Goal: Task Accomplishment & Management: Manage account settings

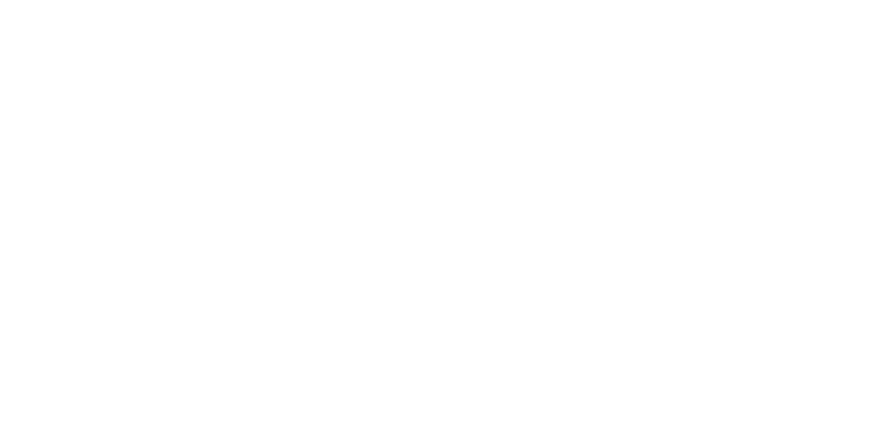
select select "*"
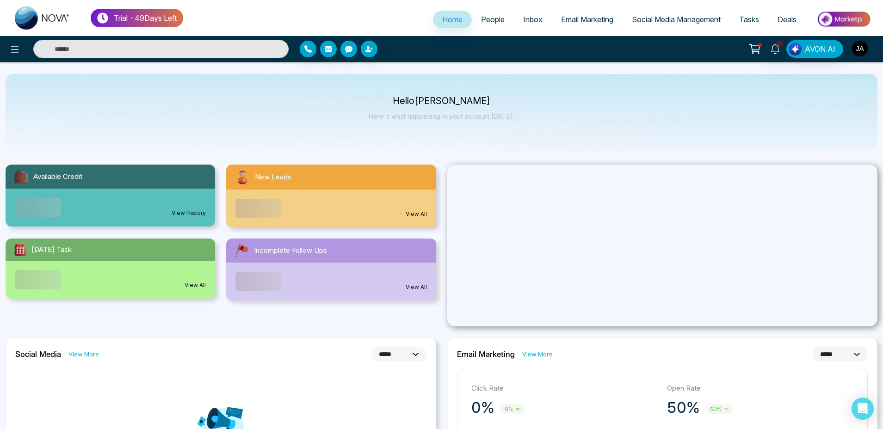
click at [863, 55] on img "button" at bounding box center [860, 49] width 16 height 16
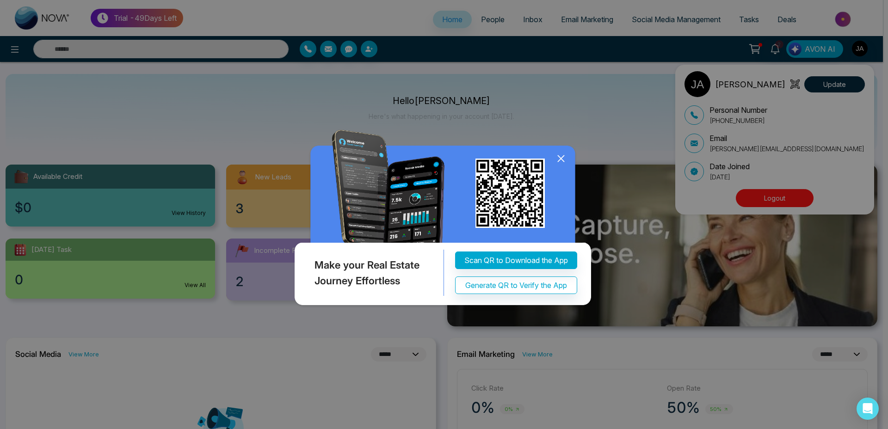
click at [784, 198] on div "Make your Real Estate Journey Effortless Scan QR to Download the App Generate Q…" at bounding box center [444, 214] width 888 height 429
click at [562, 157] on icon at bounding box center [561, 159] width 6 height 6
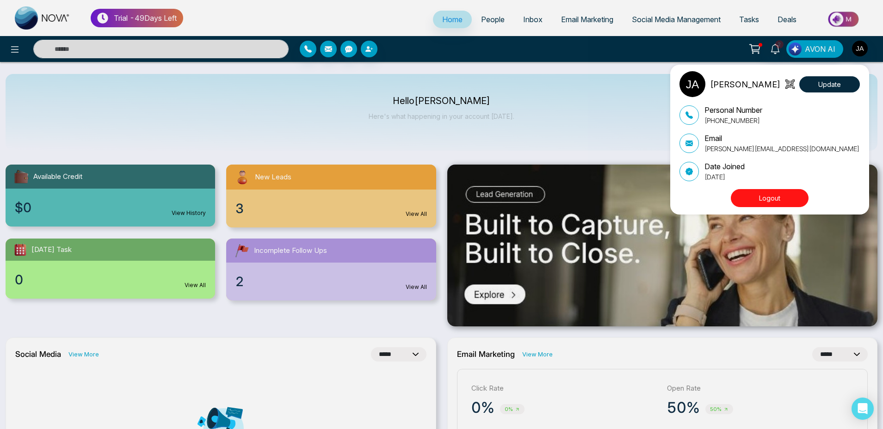
click at [766, 203] on button "Logout" at bounding box center [770, 198] width 78 height 18
